Goal: Information Seeking & Learning: Compare options

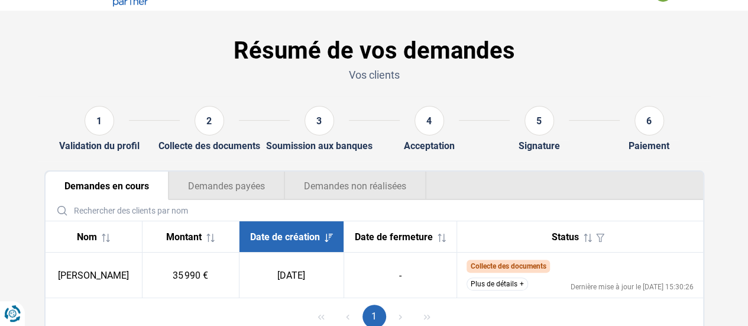
scroll to position [59, 0]
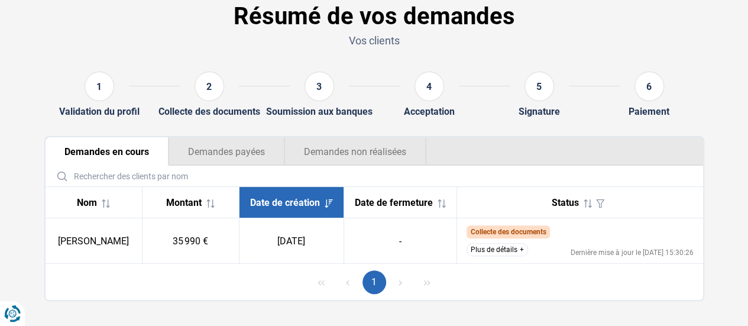
click at [512, 252] on button "Plus de détails" at bounding box center [496, 249] width 61 height 13
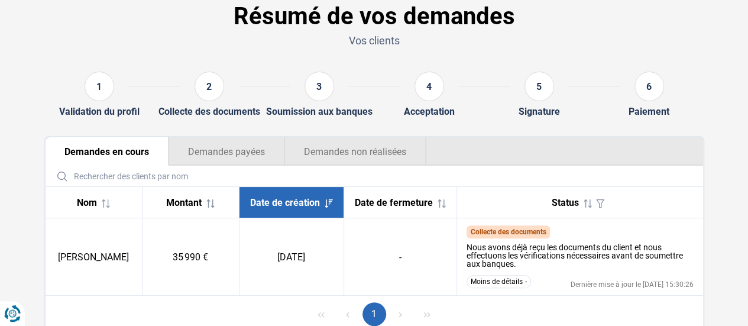
click at [223, 145] on button "Demandes payées" at bounding box center [226, 151] width 116 height 28
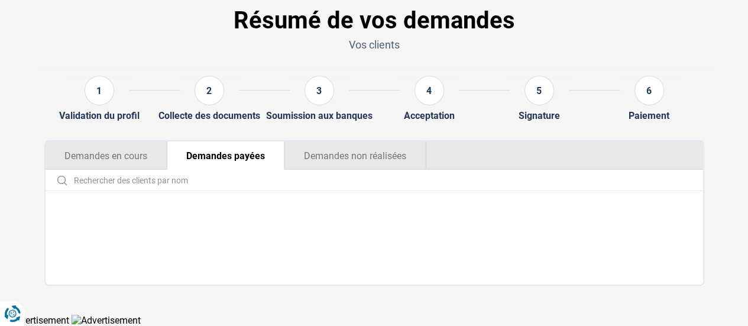
scroll to position [54, 0]
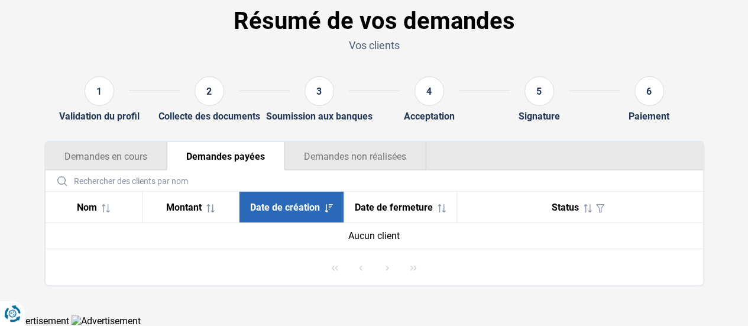
click at [349, 158] on button "Demandes non réalisées" at bounding box center [355, 156] width 142 height 28
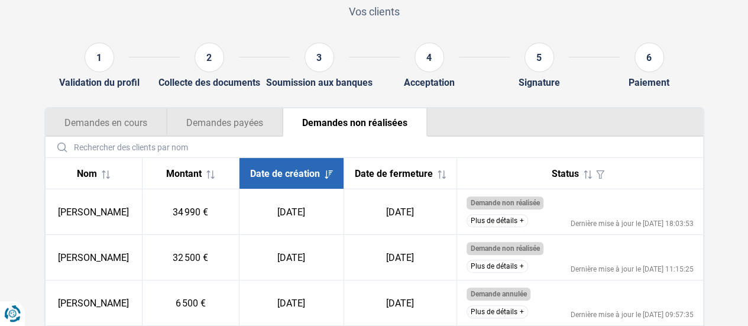
scroll to position [113, 0]
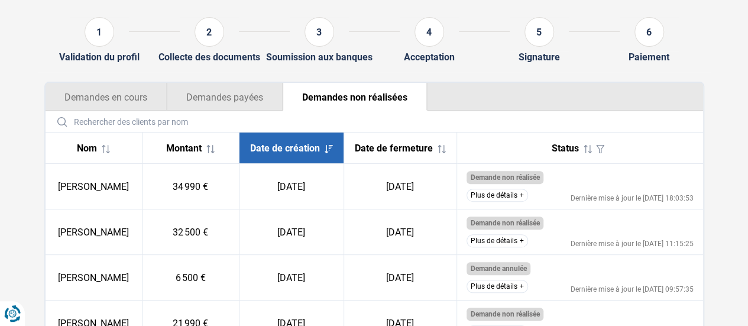
click at [508, 202] on button "Plus de détails" at bounding box center [496, 195] width 61 height 13
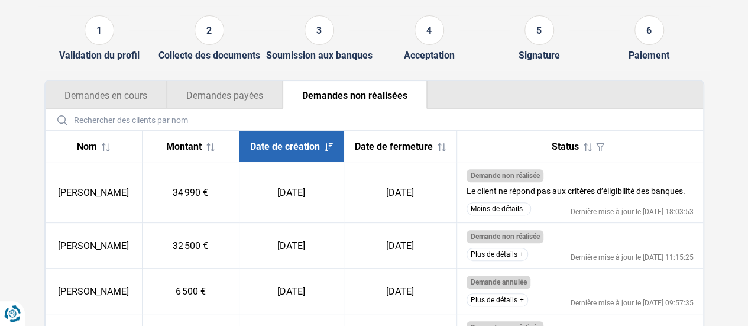
scroll to position [134, 0]
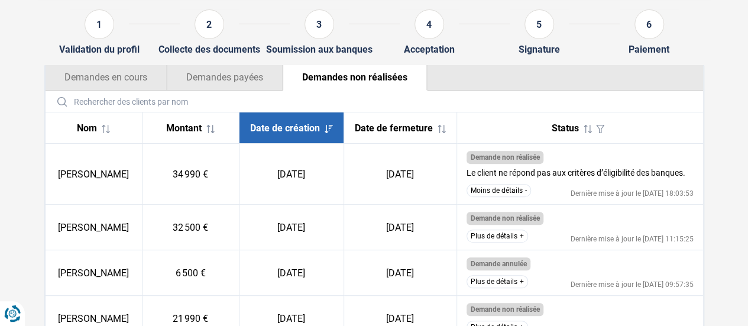
click at [476, 288] on button "Plus de détails" at bounding box center [496, 281] width 61 height 13
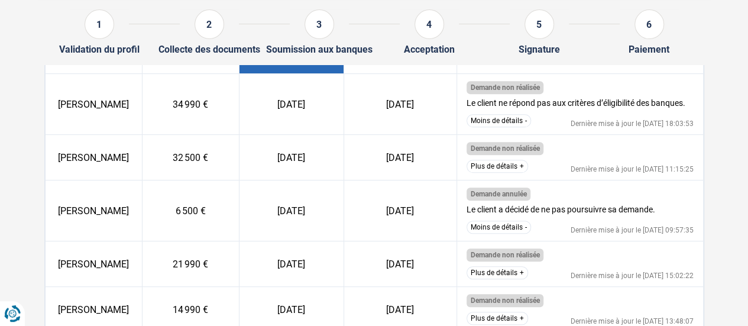
scroll to position [370, 0]
